Goal: Information Seeking & Learning: Learn about a topic

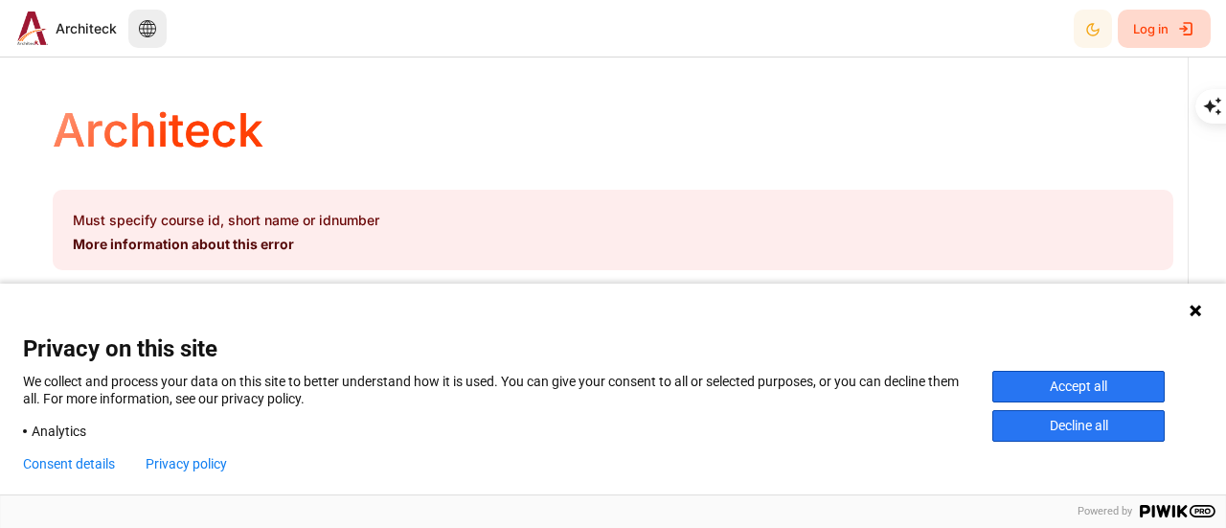
click at [1170, 29] on link "Log in" at bounding box center [1164, 29] width 93 height 38
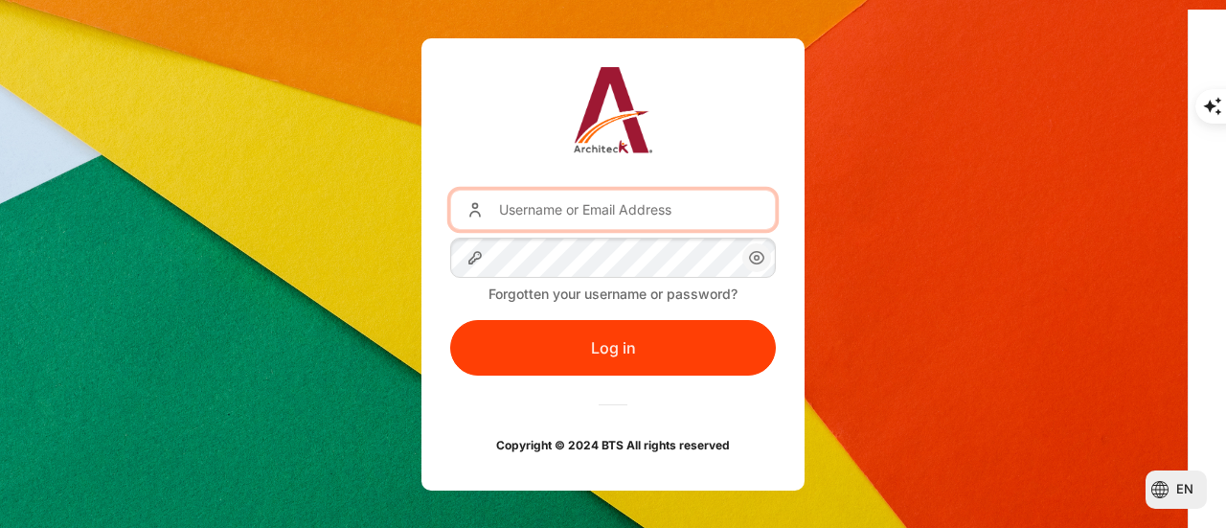
click at [616, 215] on input "Username or Email Address" at bounding box center [613, 210] width 326 height 40
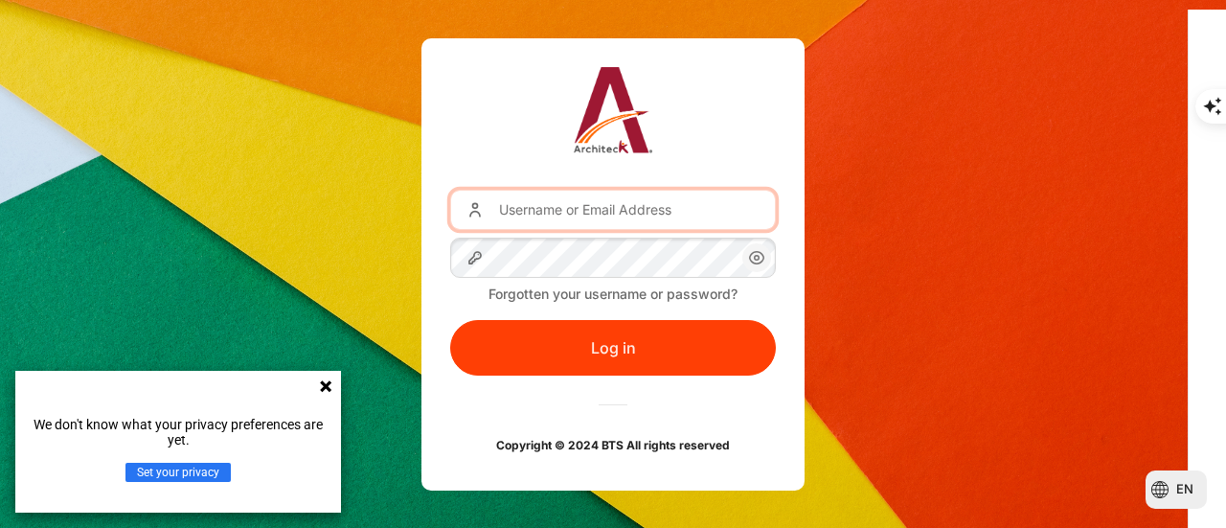
type input "phinyarphat_s@seasiacenter.com"
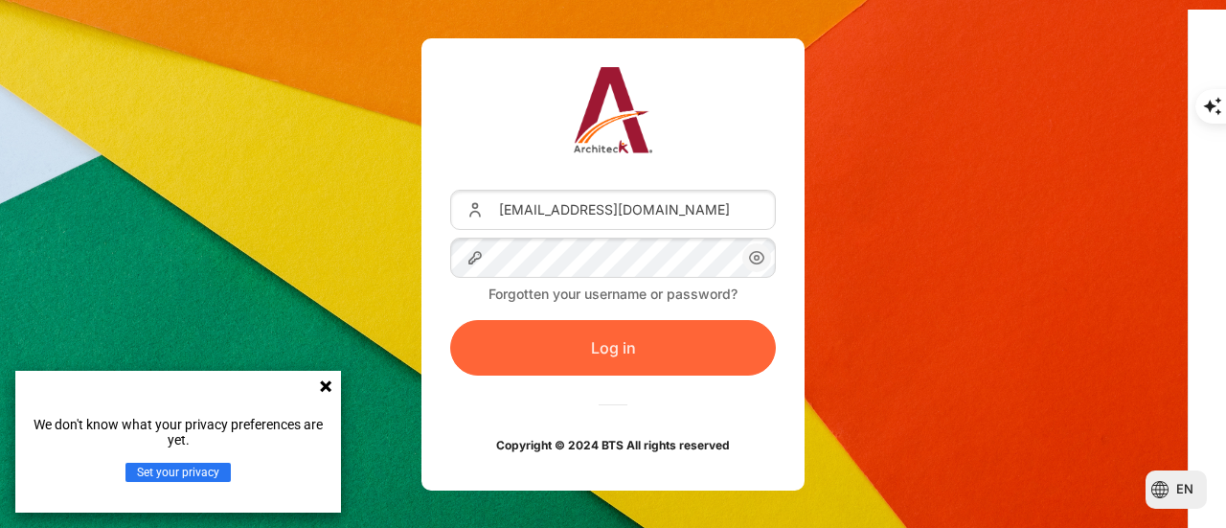
click at [572, 352] on button "Log in" at bounding box center [613, 348] width 326 height 56
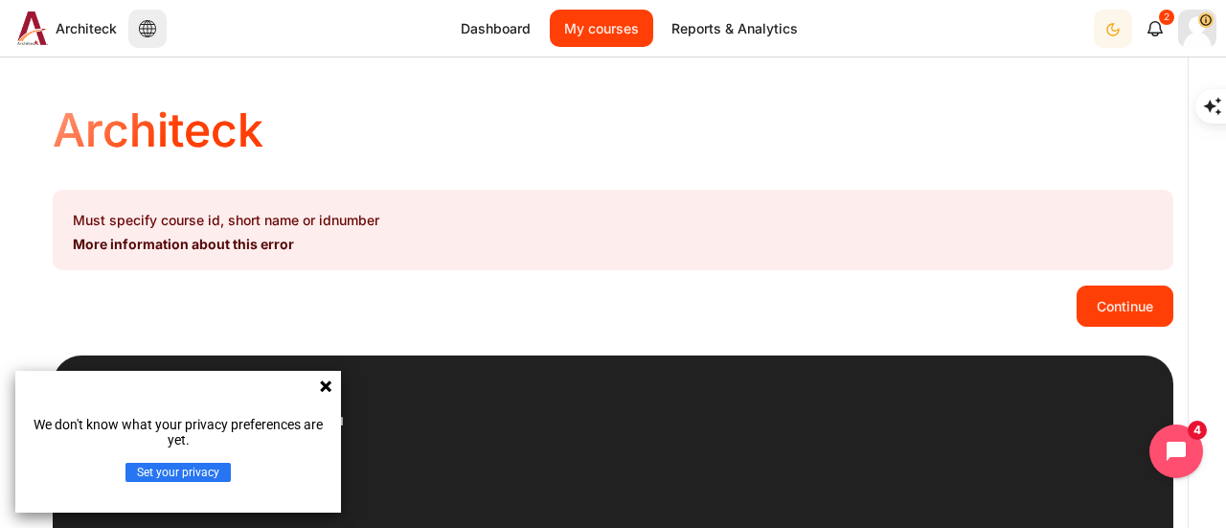
click at [628, 22] on link "My courses" at bounding box center [601, 28] width 103 height 37
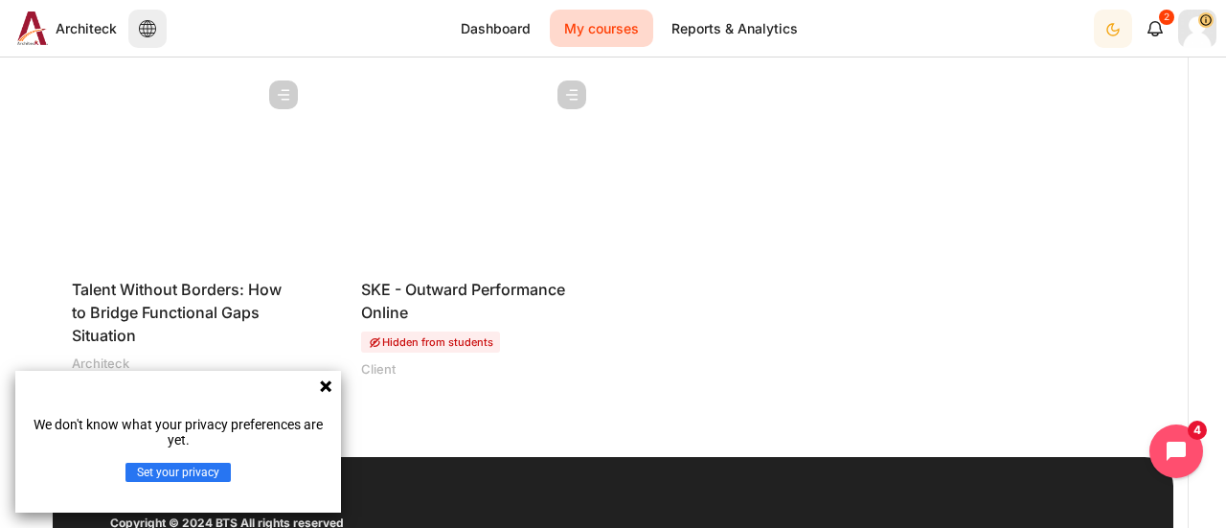
scroll to position [1053, 0]
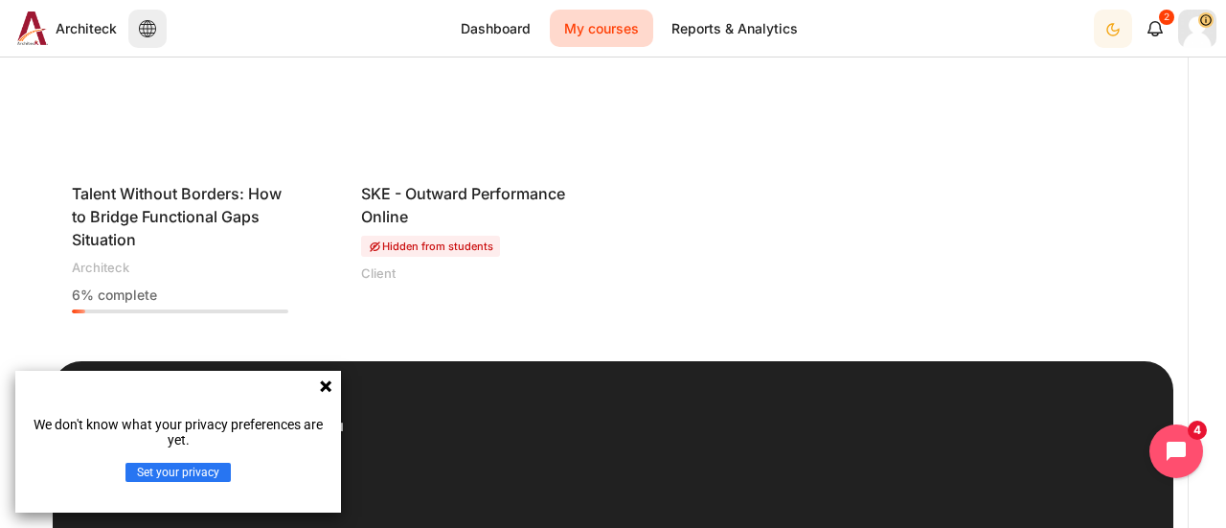
click at [326, 381] on icon at bounding box center [325, 385] width 15 height 15
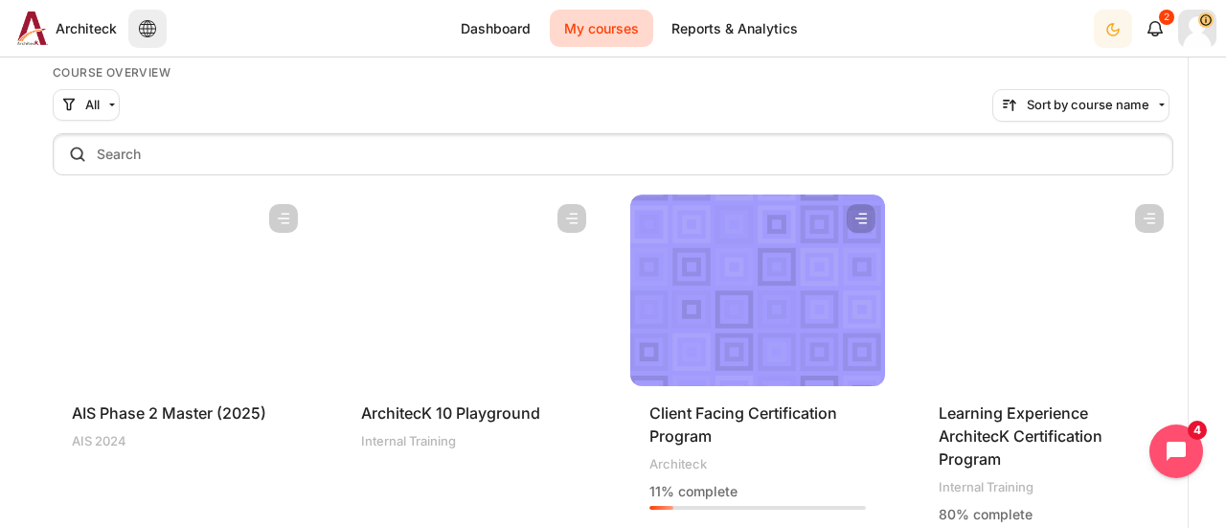
scroll to position [96, 0]
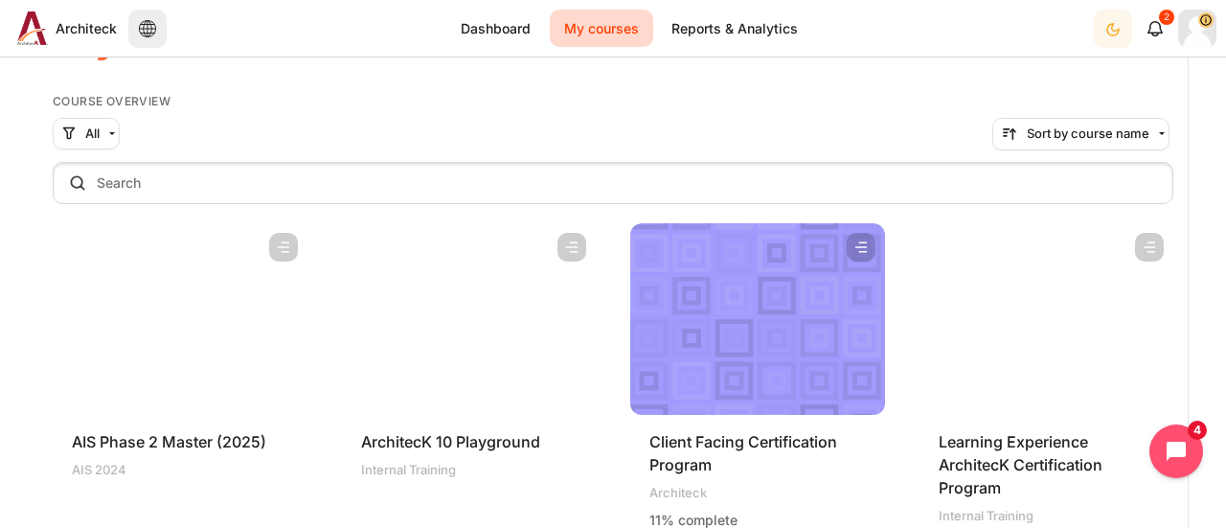
click at [190, 284] on figure "Content" at bounding box center [180, 319] width 255 height 192
